Goal: Task Accomplishment & Management: Use online tool/utility

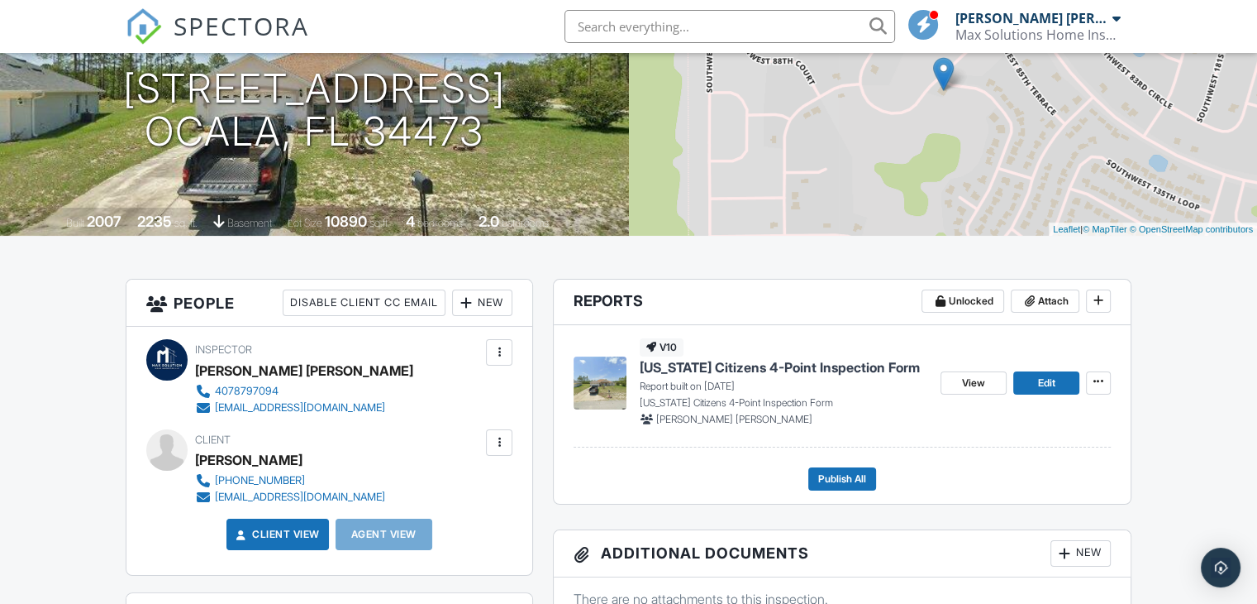
scroll to position [248, 0]
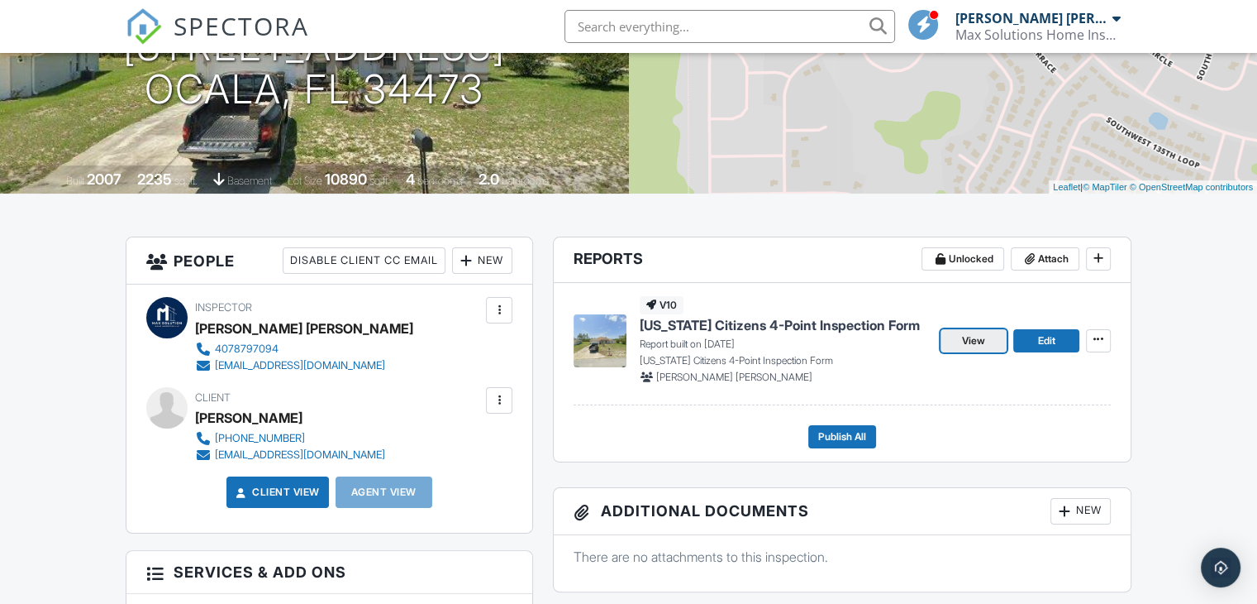
click at [952, 342] on link "View" at bounding box center [974, 340] width 66 height 23
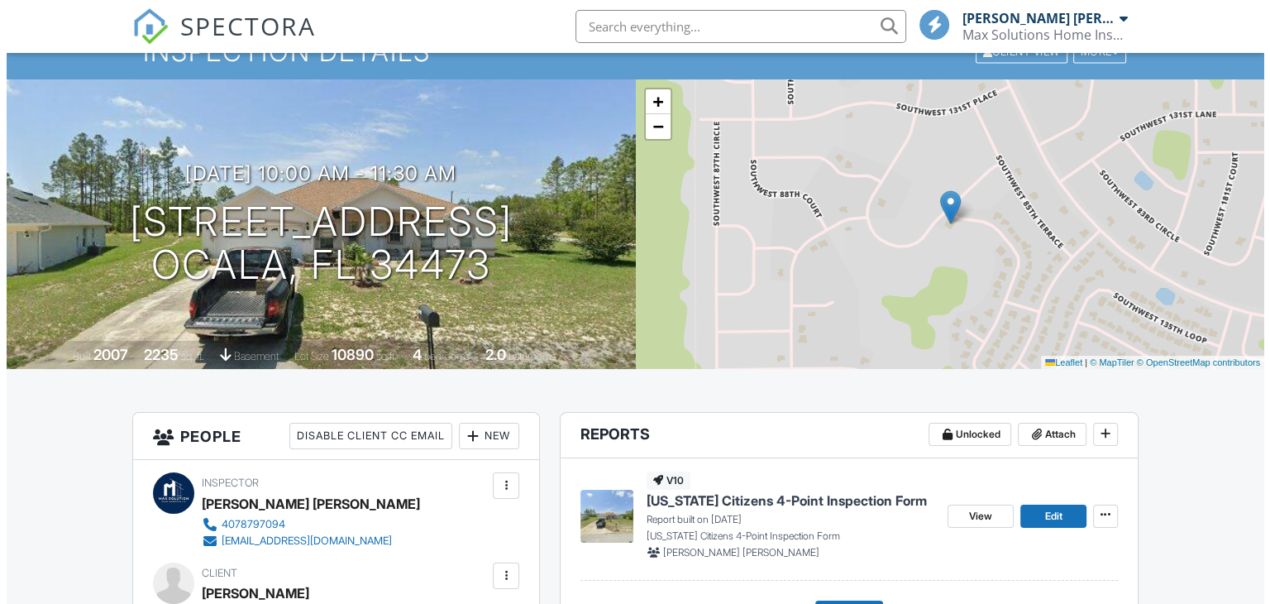
scroll to position [248, 0]
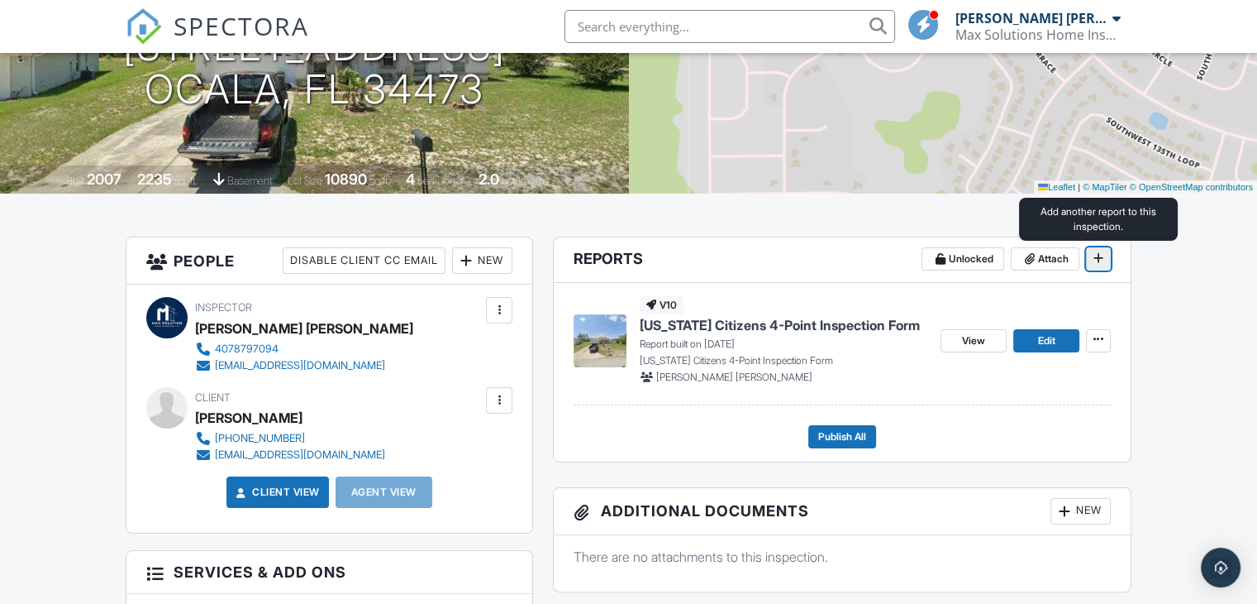
click at [1103, 258] on icon at bounding box center [1099, 258] width 10 height 12
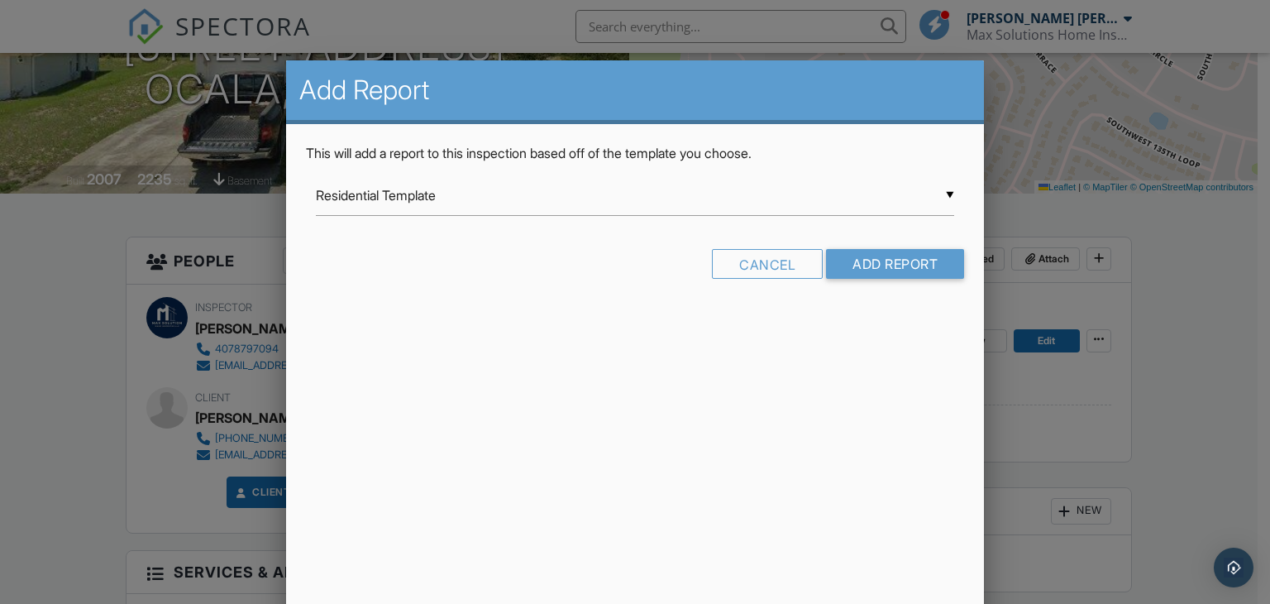
click at [480, 194] on div "▼ Residential Template Residential Template Room-by-Room Residential Template F…" at bounding box center [635, 195] width 639 height 41
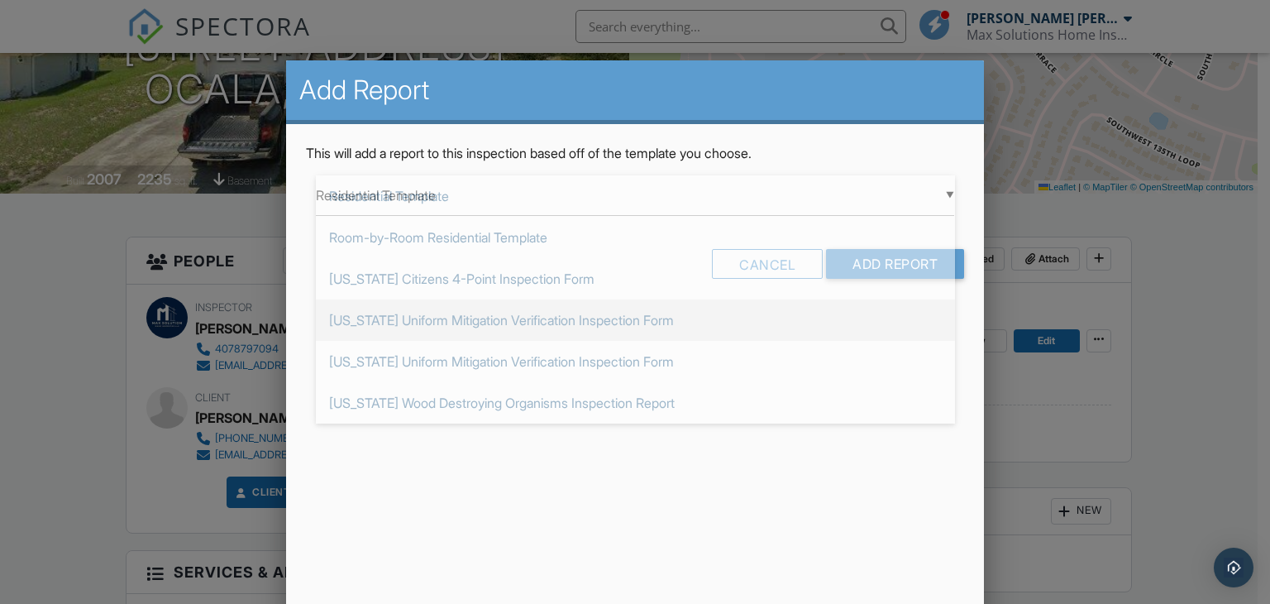
click at [500, 320] on span "[US_STATE] Uniform Mitigation Verification Inspection Form" at bounding box center [635, 319] width 639 height 41
type input "[US_STATE] Uniform Mitigation Verification Inspection Form"
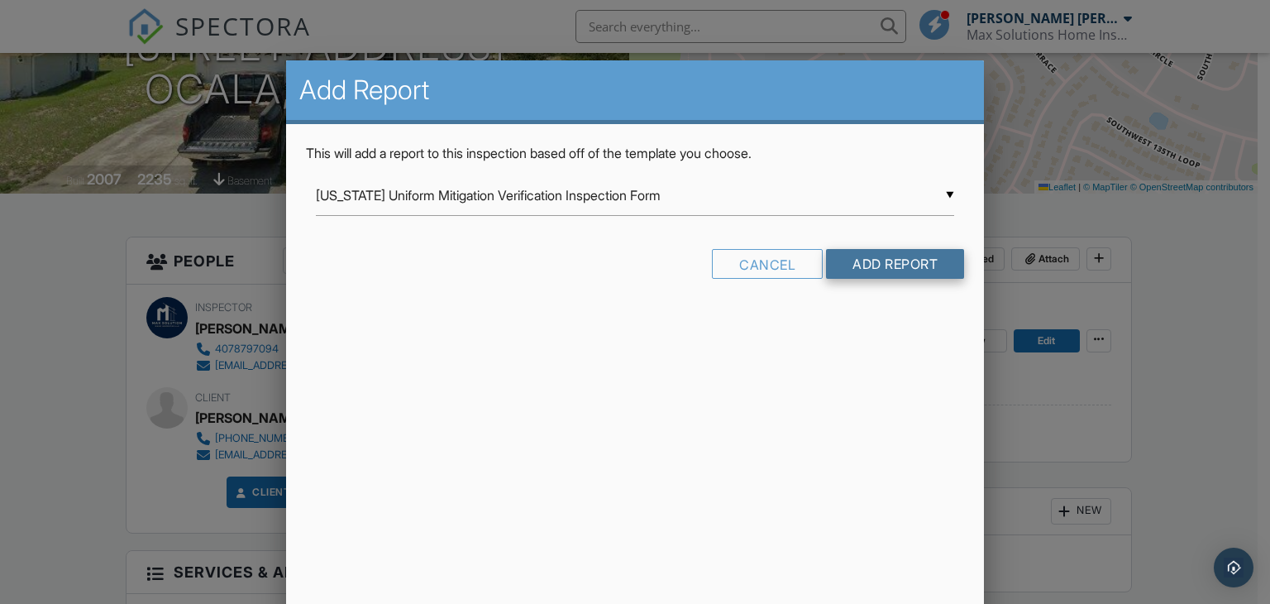
click at [866, 268] on input "Add Report" at bounding box center [895, 264] width 138 height 30
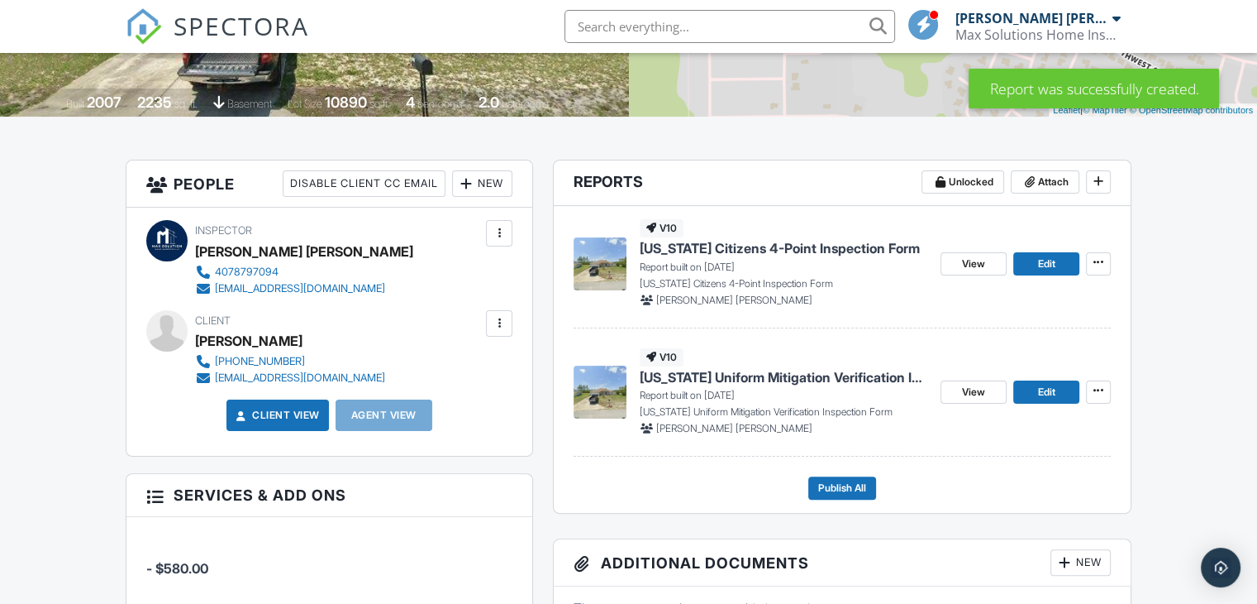
scroll to position [331, 0]
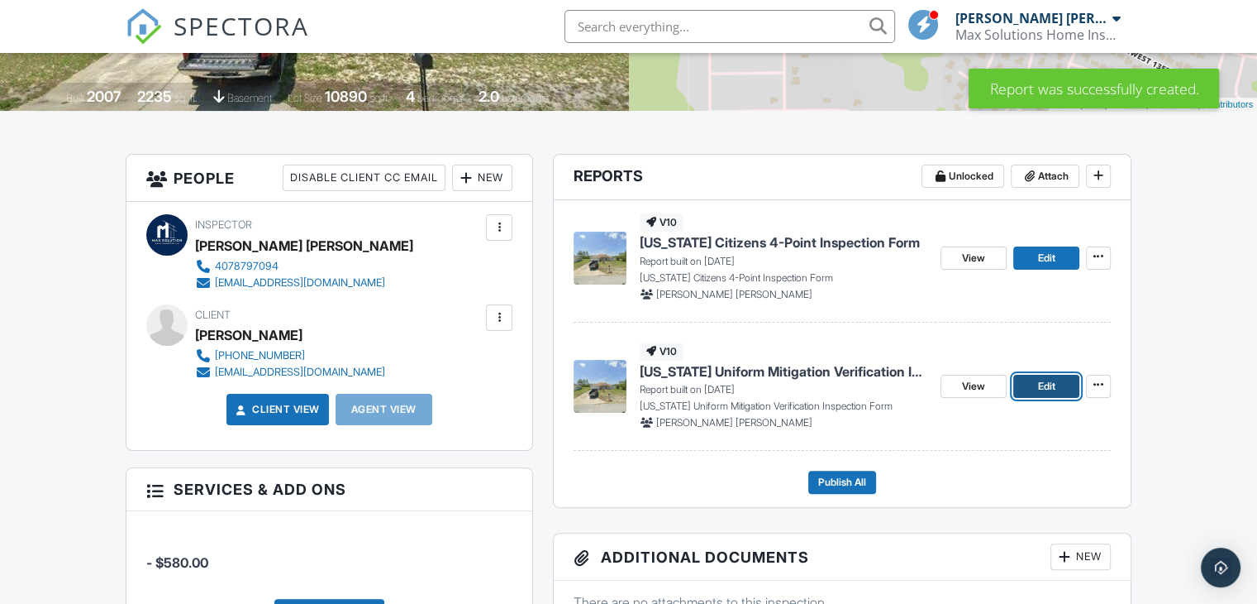
click at [1038, 383] on span "Edit" at bounding box center [1046, 386] width 17 height 17
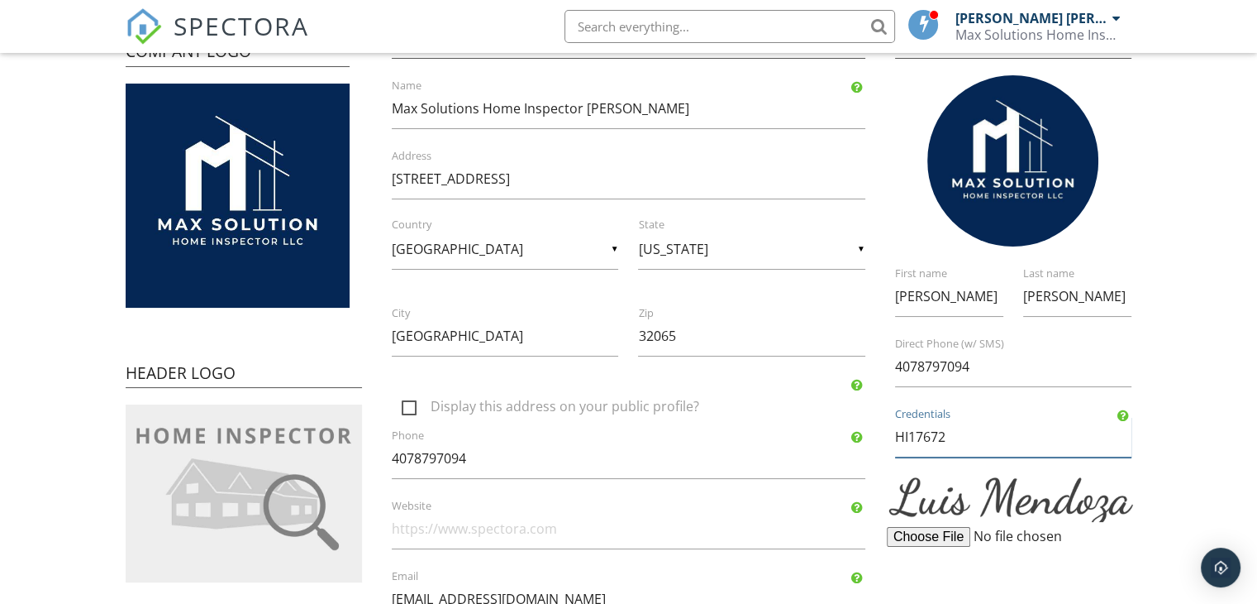
drag, startPoint x: 947, startPoint y: 434, endPoint x: 873, endPoint y: 433, distance: 74.4
click at [873, 433] on div "Company Logo Header Logo Company Information Max Solutions Home Inspector Llc N…" at bounding box center [629, 321] width 1026 height 628
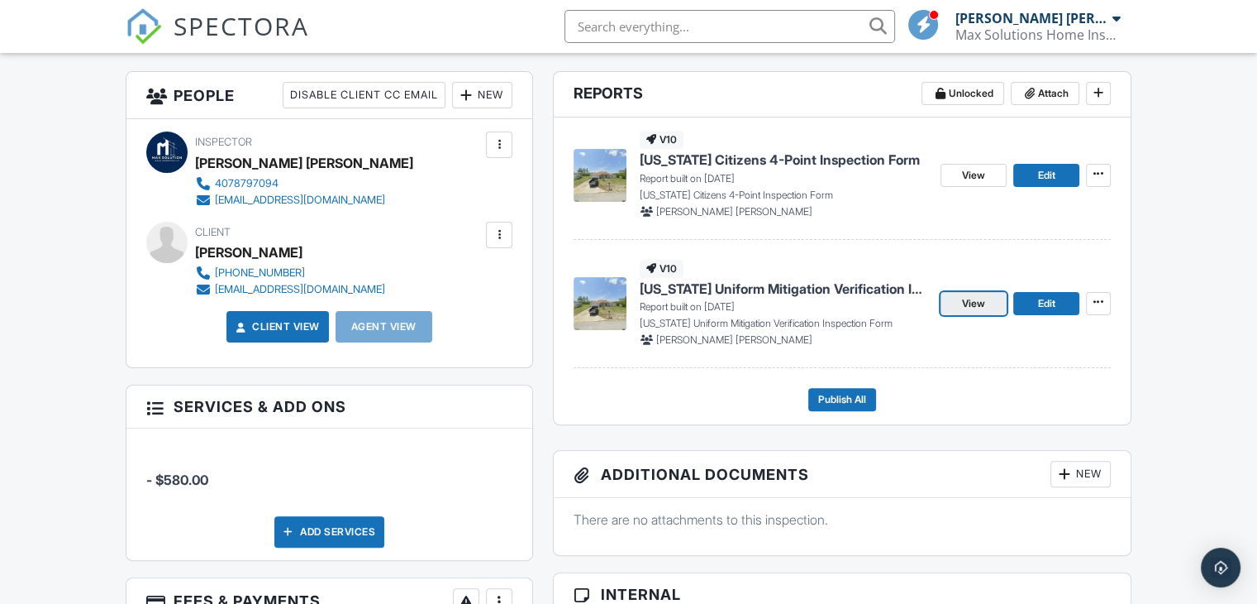
click at [971, 302] on span "View" at bounding box center [973, 303] width 23 height 17
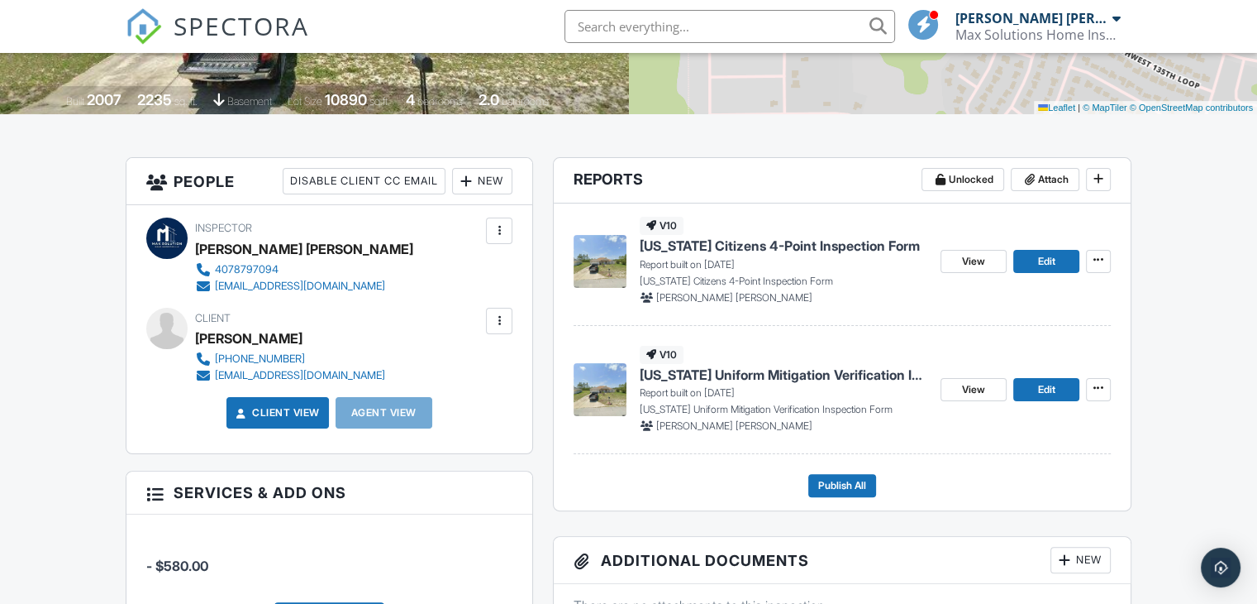
scroll to position [331, 0]
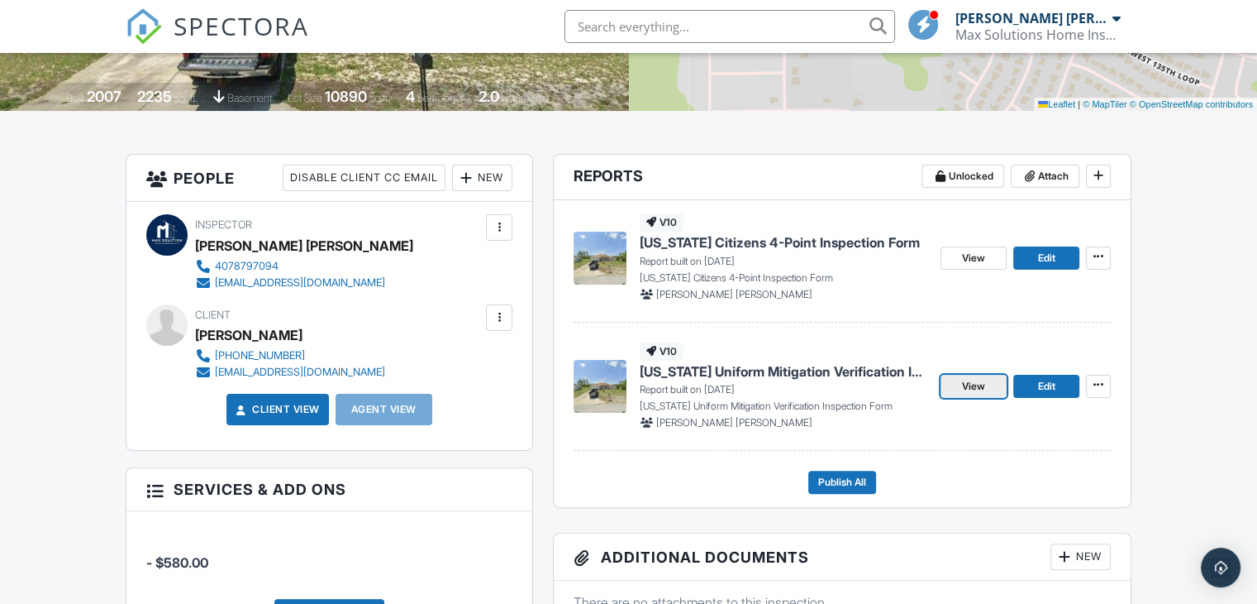
click at [971, 388] on span "View" at bounding box center [973, 386] width 23 height 17
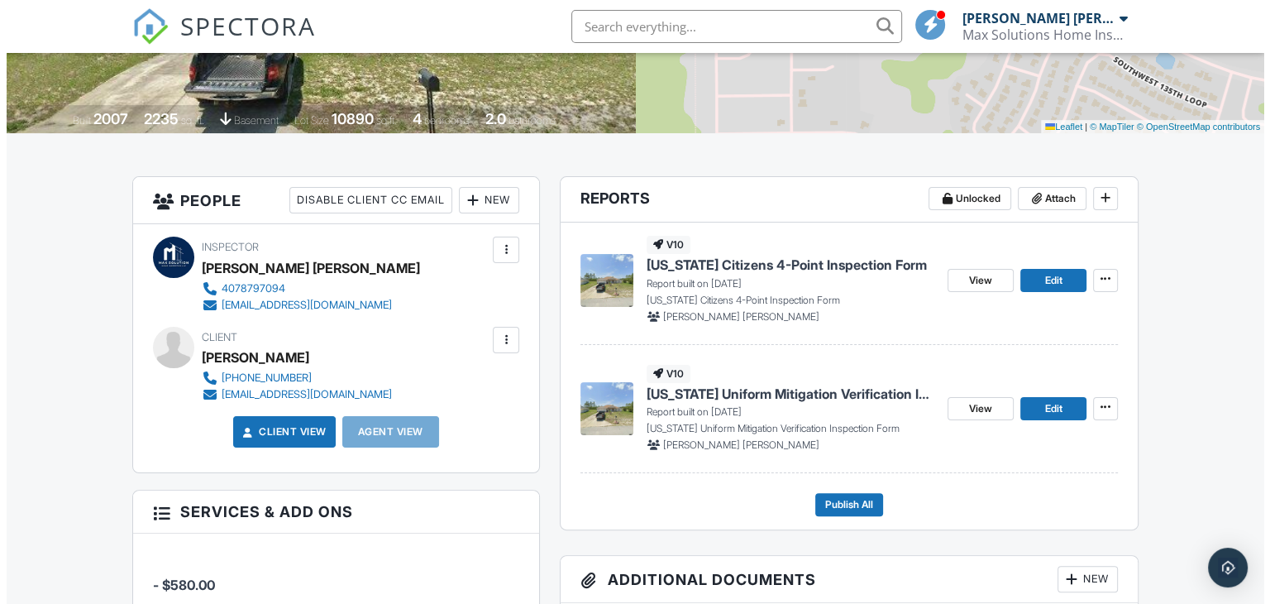
scroll to position [331, 0]
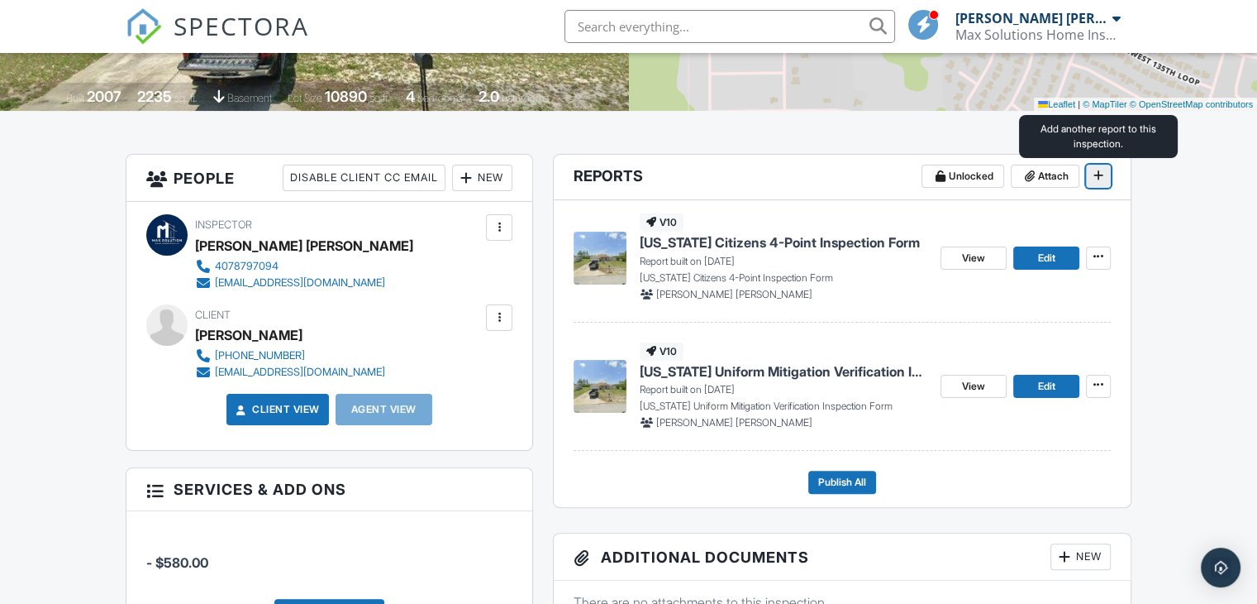
click at [1099, 176] on icon at bounding box center [1099, 175] width 10 height 12
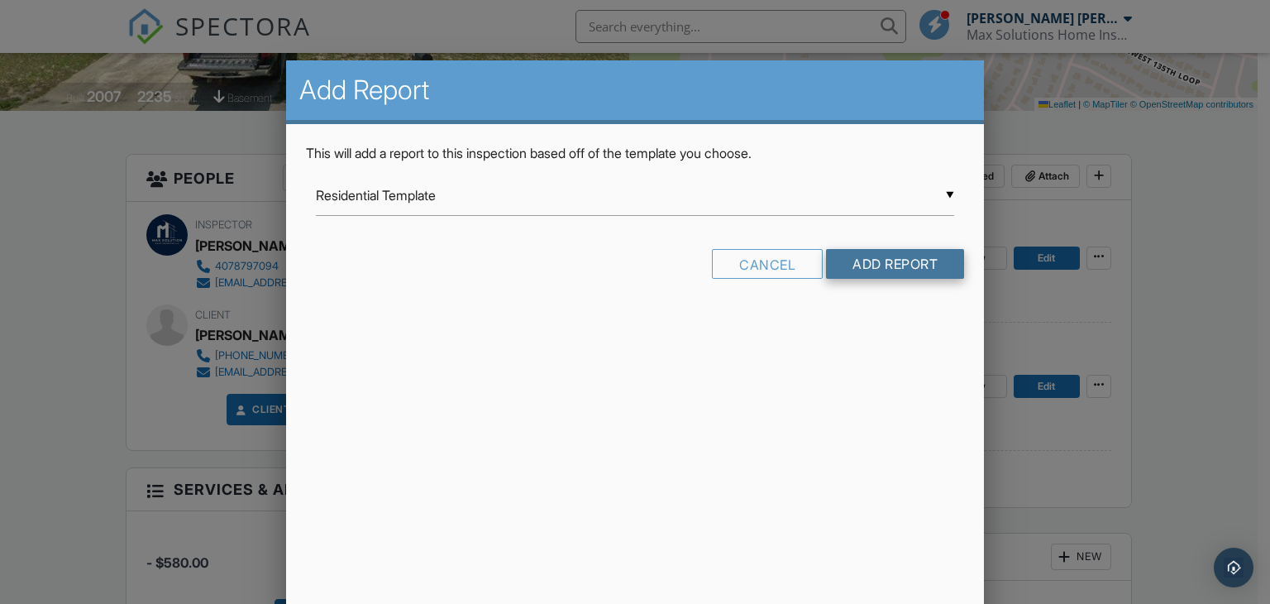
click at [868, 261] on input "Add Report" at bounding box center [895, 264] width 138 height 30
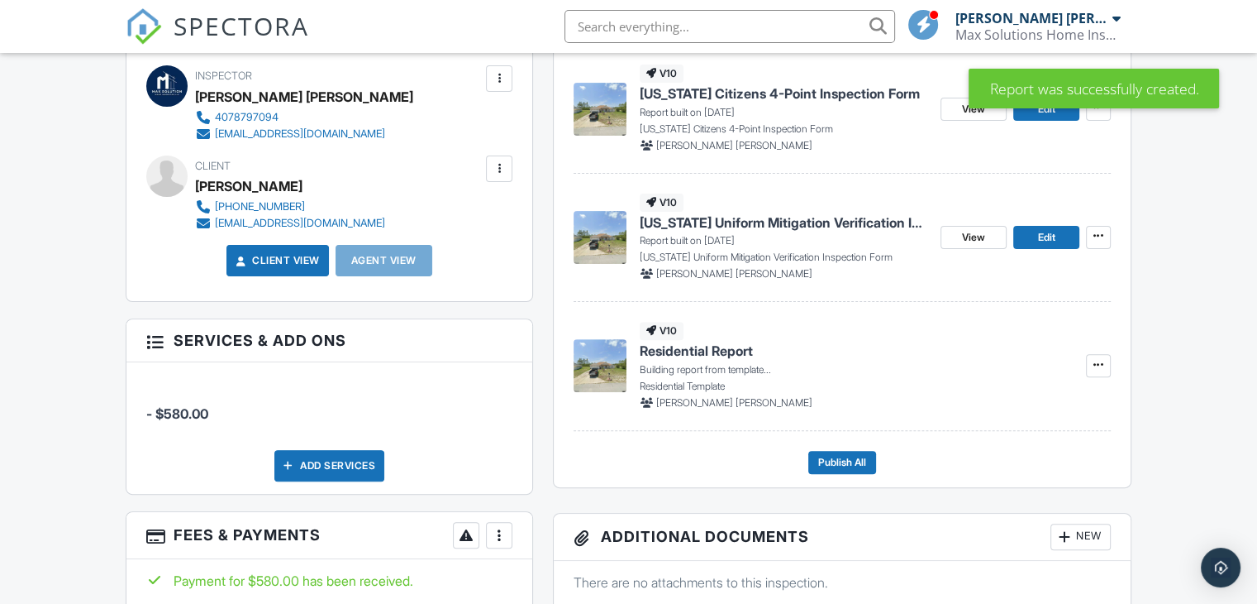
scroll to position [496, 0]
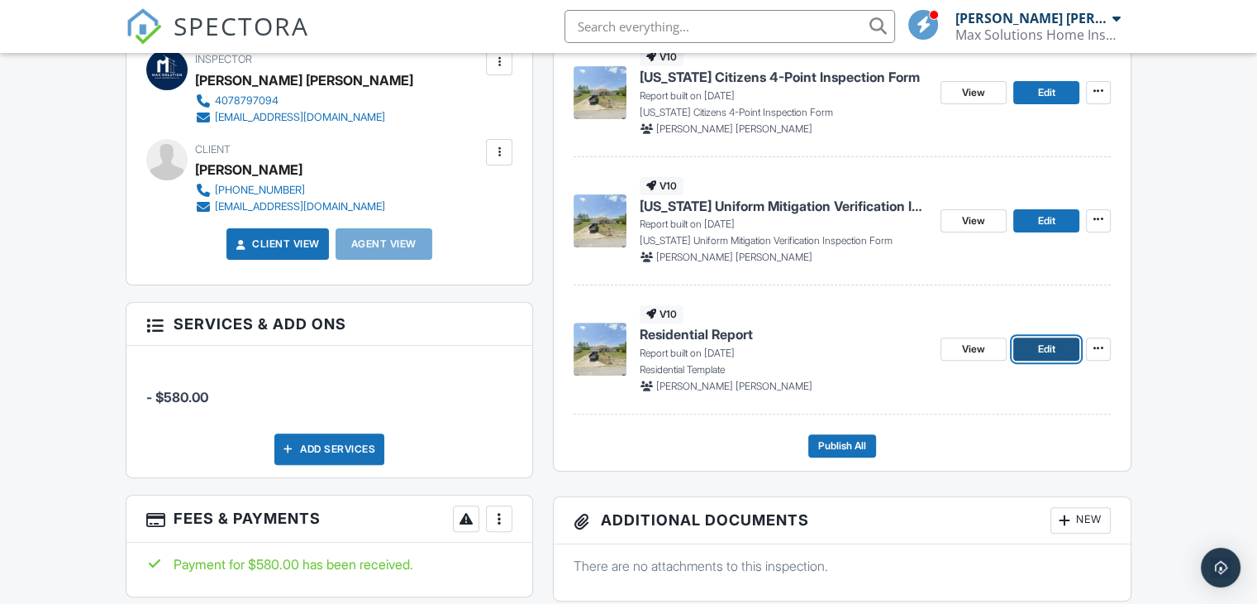
click at [1052, 346] on span "Edit" at bounding box center [1046, 349] width 17 height 17
